Goal: Find specific page/section: Find specific page/section

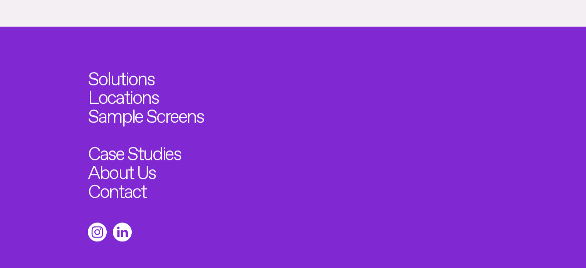
scroll to position [763, 0]
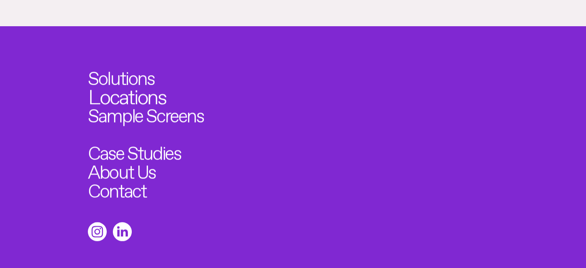
click at [123, 84] on link "Locations" at bounding box center [127, 94] width 78 height 21
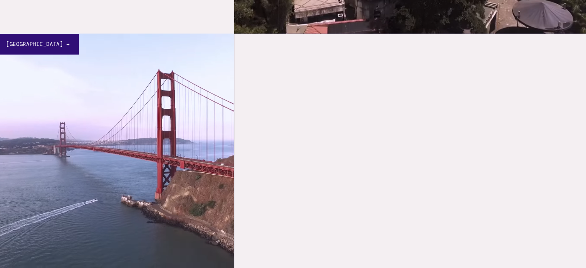
scroll to position [1696, 0]
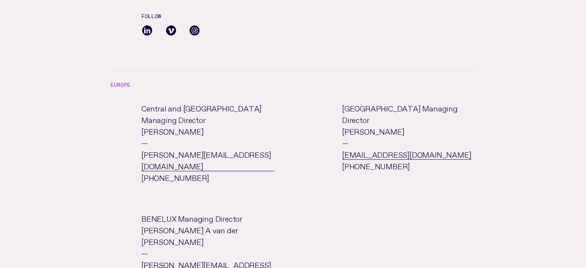
scroll to position [308, 0]
click at [150, 31] on span at bounding box center [147, 30] width 12 height 17
